Goal: Task Accomplishment & Management: Use online tool/utility

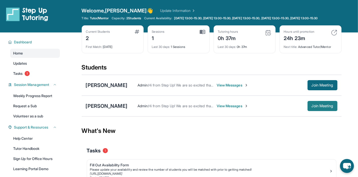
click at [314, 108] on span "Join Meeting" at bounding box center [322, 105] width 22 height 3
click at [322, 108] on span "Join Meeting" at bounding box center [322, 105] width 22 height 3
click at [315, 108] on span "Join Meeting" at bounding box center [322, 105] width 22 height 3
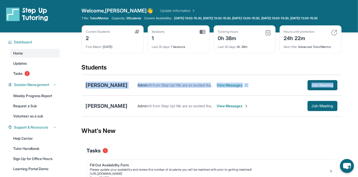
drag, startPoint x: 357, startPoint y: 76, endPoint x: 356, endPoint y: 87, distance: 10.5
click at [356, 87] on main "Current Students 2 First Match : [DATE] Sessions 1 Last 30 days : 1 Sessions Tu…" at bounding box center [211, 121] width 293 height 179
